Goal: Task Accomplishment & Management: Use online tool/utility

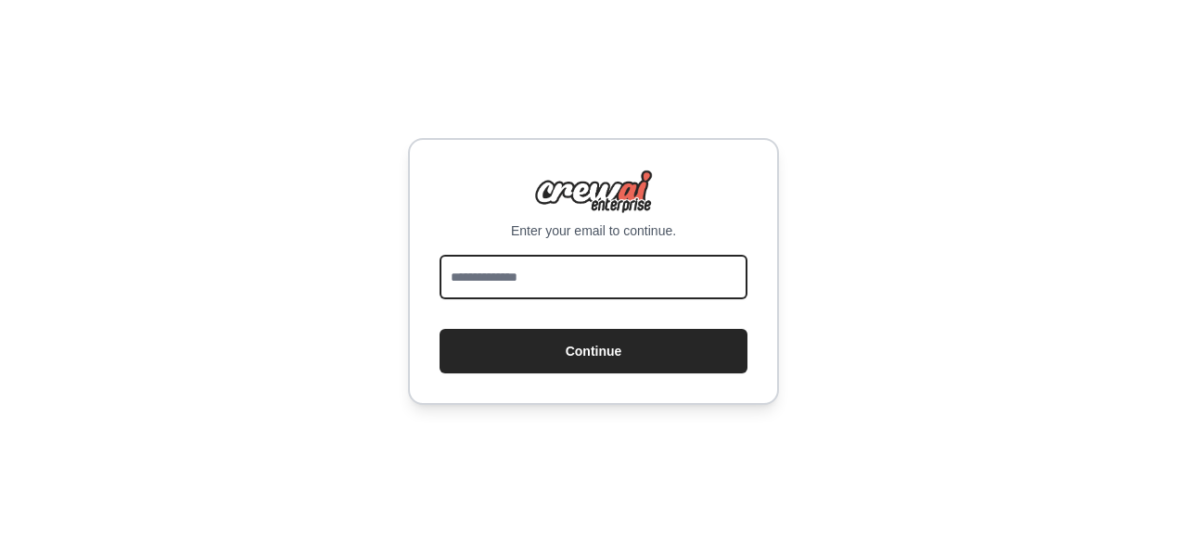
click at [567, 281] on input "email" at bounding box center [593, 277] width 308 height 44
type input "**********"
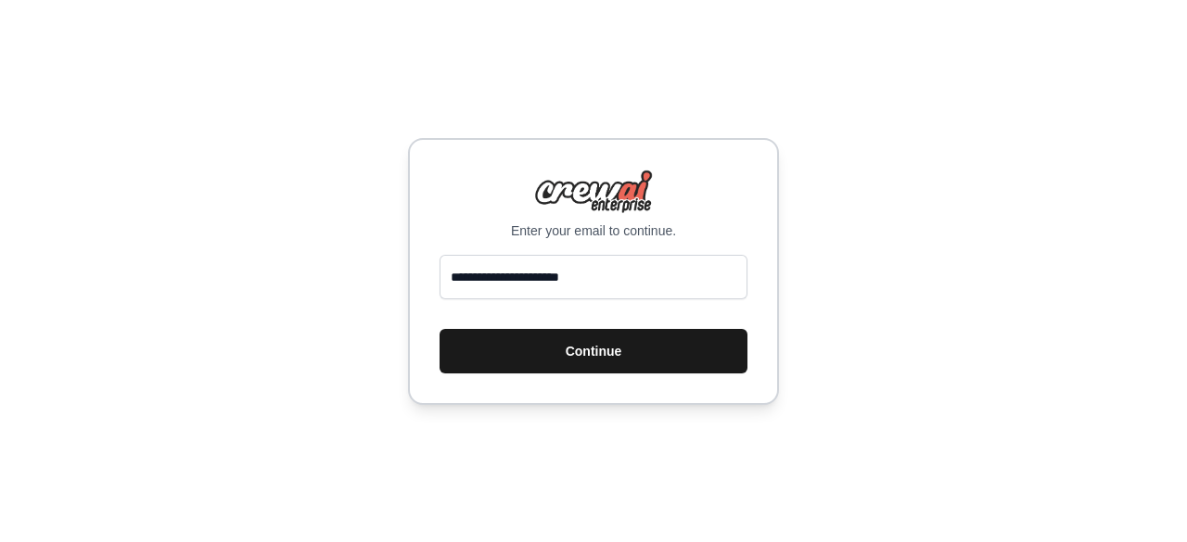
click at [590, 361] on button "Continue" at bounding box center [593, 351] width 308 height 44
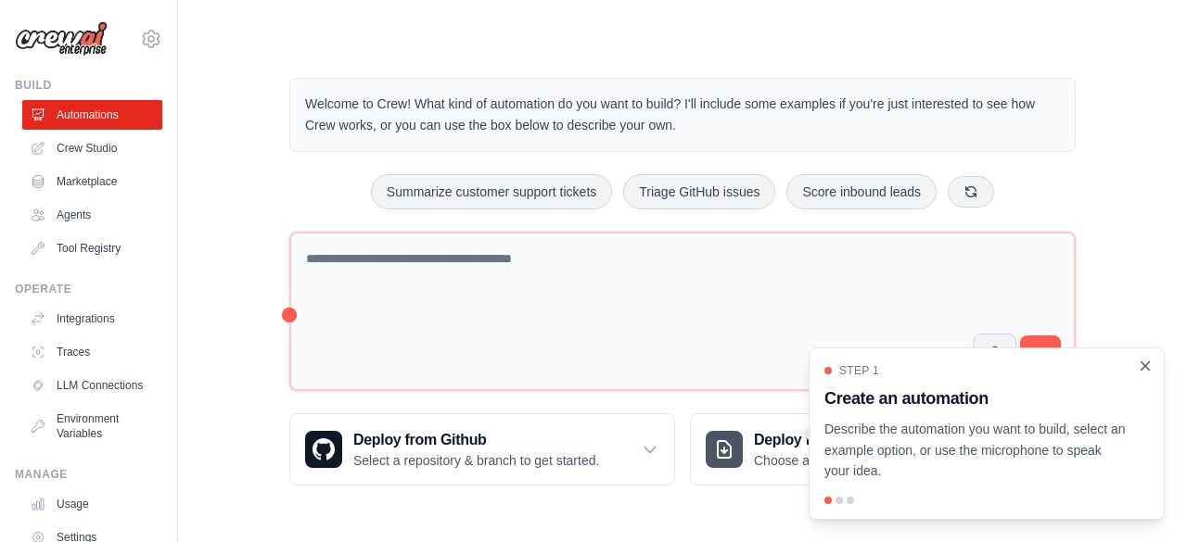
click at [1144, 374] on icon "Close walkthrough" at bounding box center [1145, 366] width 17 height 17
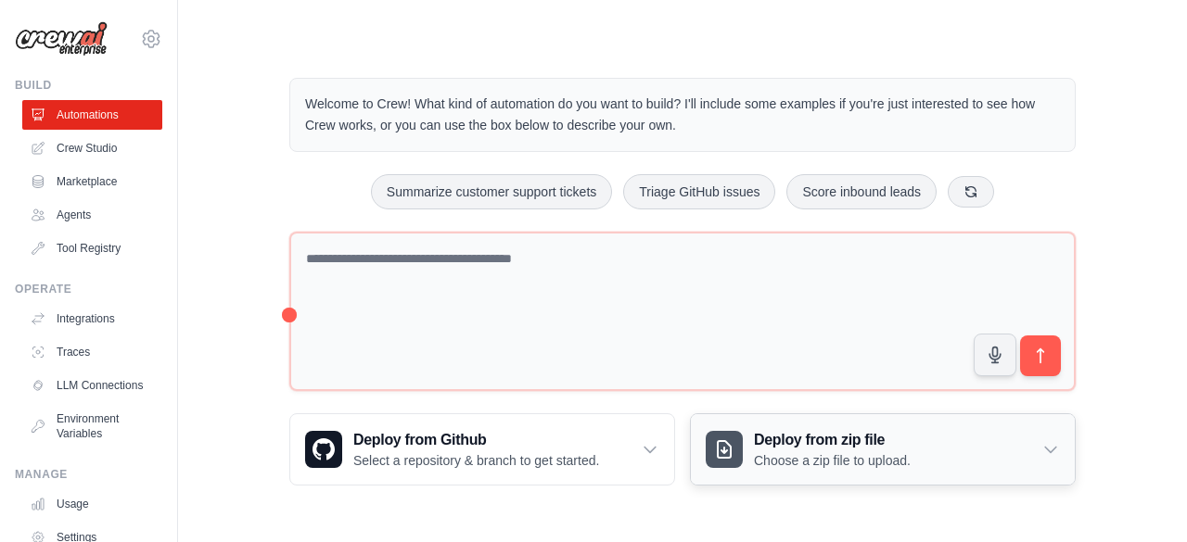
click at [1049, 450] on icon at bounding box center [1050, 451] width 11 height 6
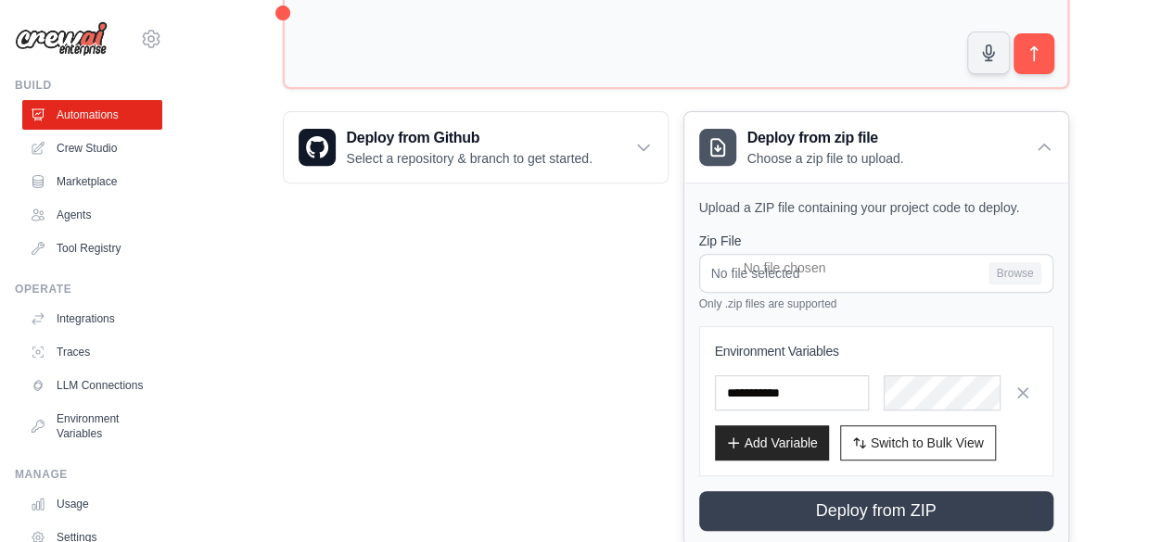
scroll to position [349, 0]
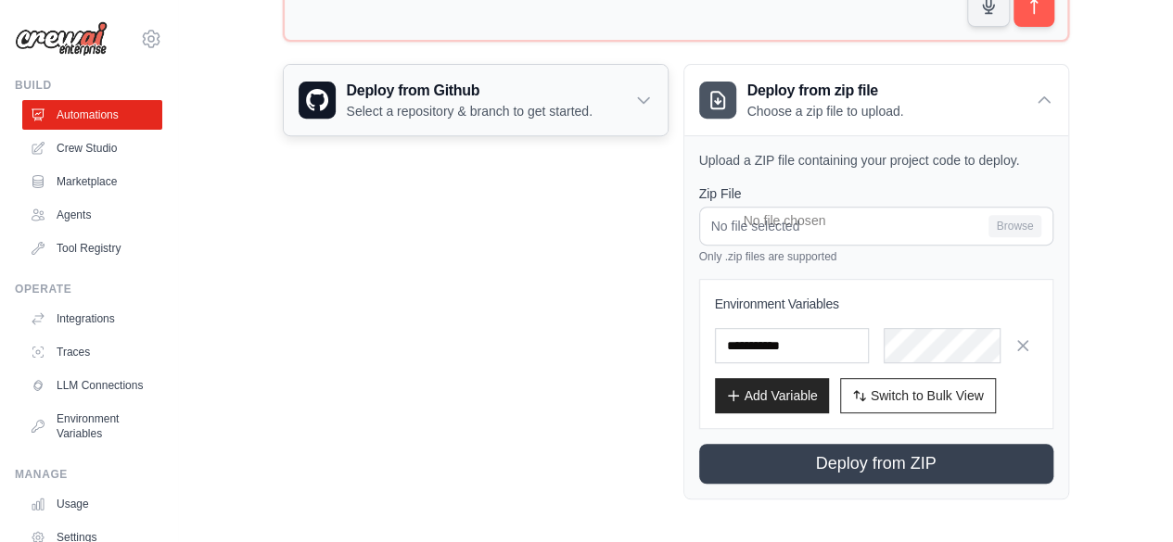
click at [643, 100] on icon at bounding box center [643, 101] width 11 height 6
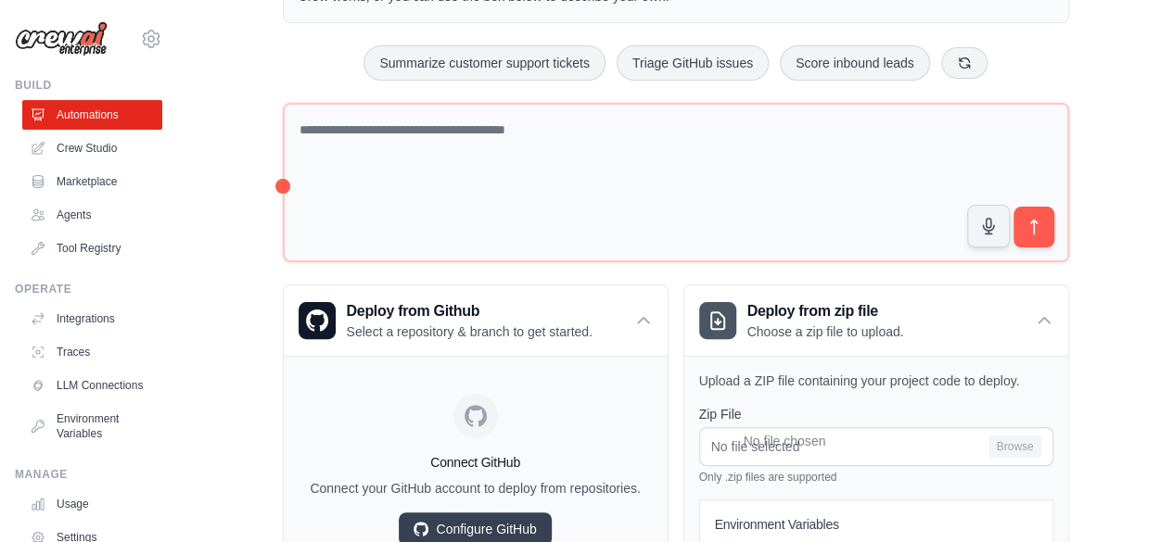
scroll to position [0, 0]
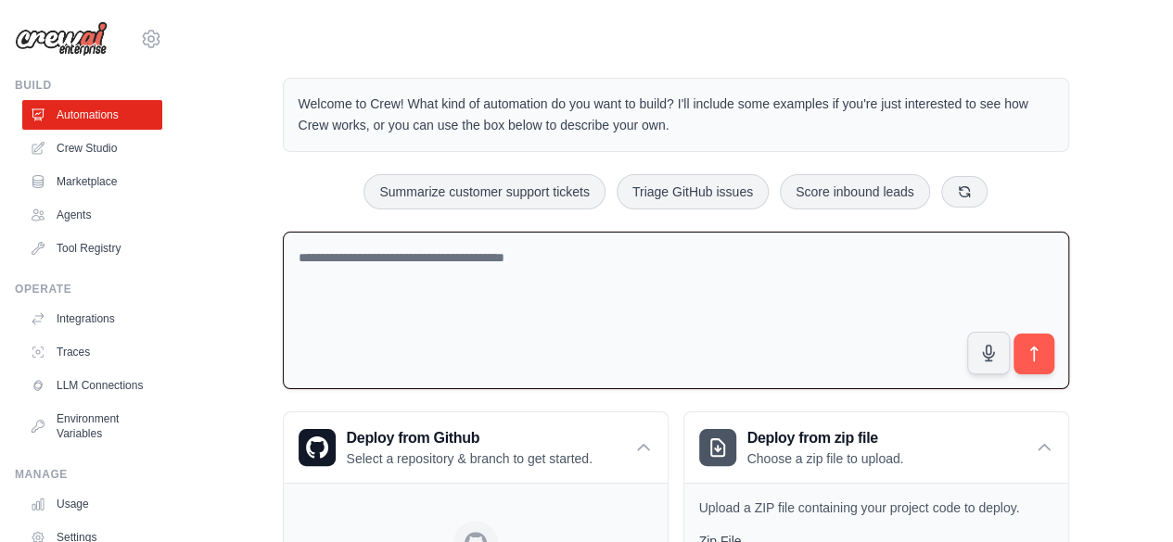
drag, startPoint x: 342, startPoint y: 262, endPoint x: 728, endPoint y: 322, distance: 390.2
click at [728, 322] on textarea at bounding box center [676, 311] width 786 height 159
click at [458, 271] on textarea at bounding box center [676, 311] width 786 height 159
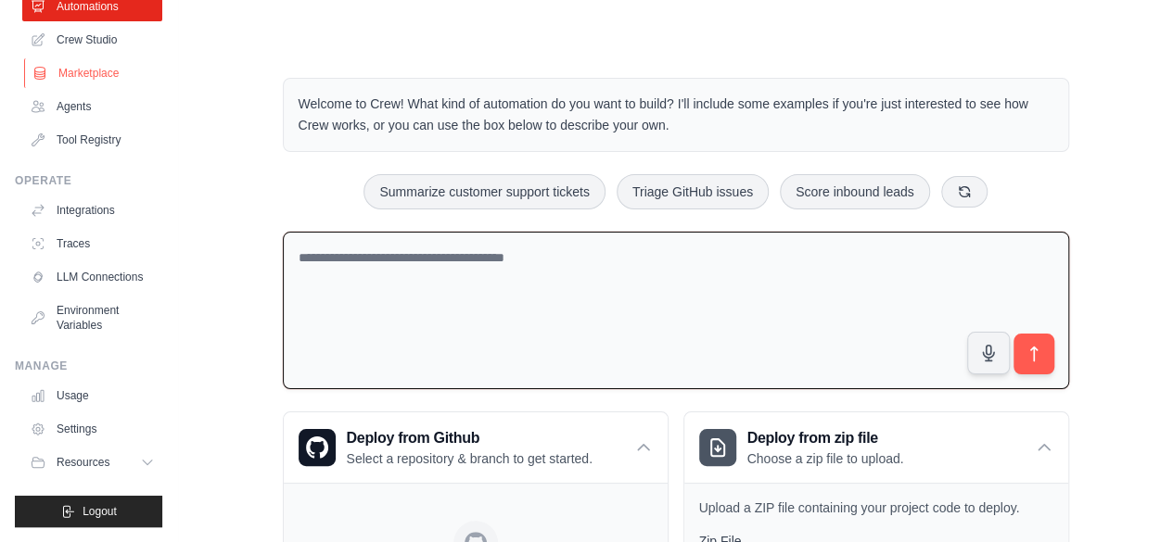
scroll to position [122, 0]
click at [89, 264] on link "LLM Connections" at bounding box center [94, 277] width 140 height 30
